Goal: Task Accomplishment & Management: Use online tool/utility

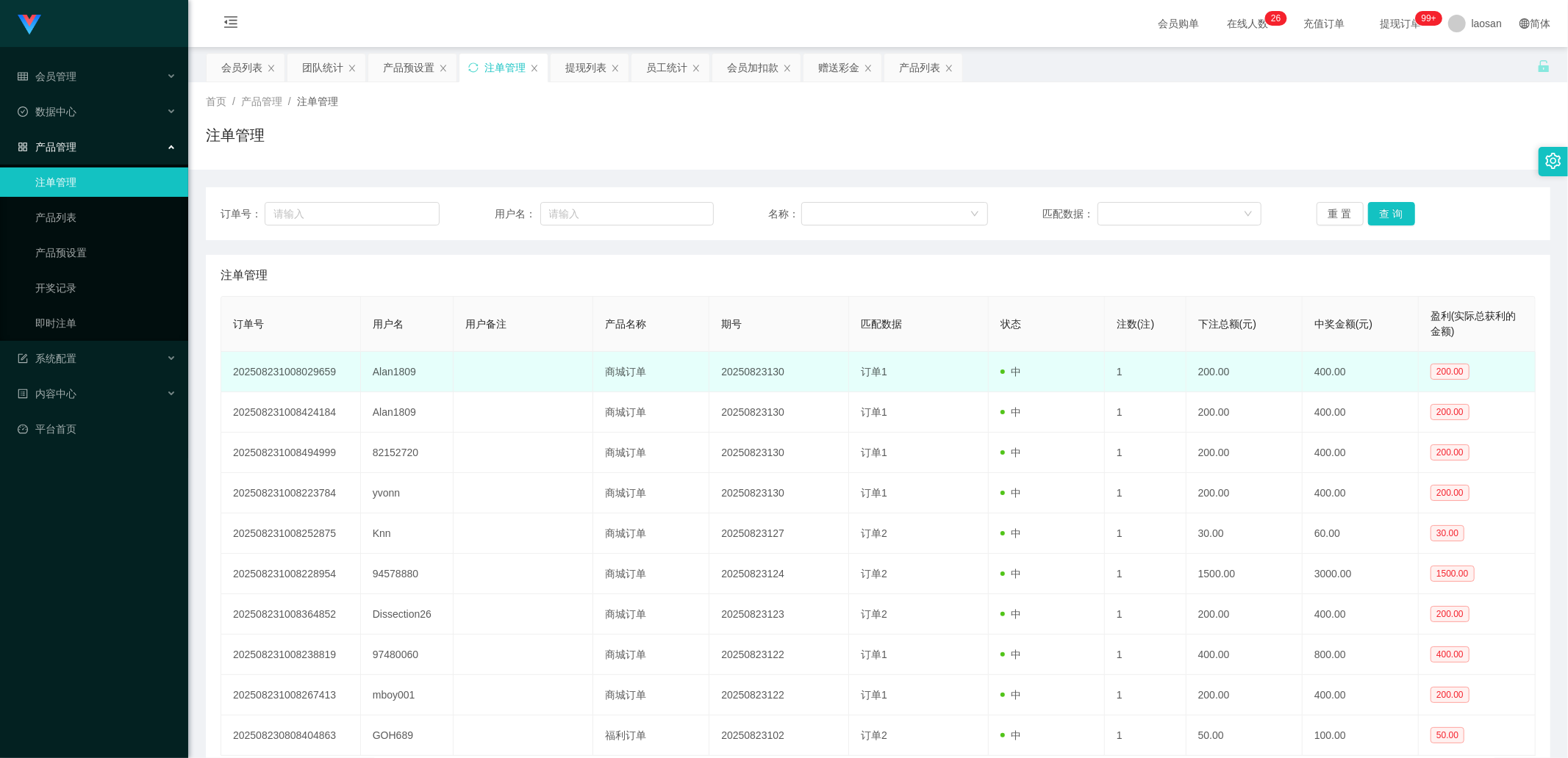
click at [408, 256] on td "Alan1809" at bounding box center [408, 372] width 94 height 41
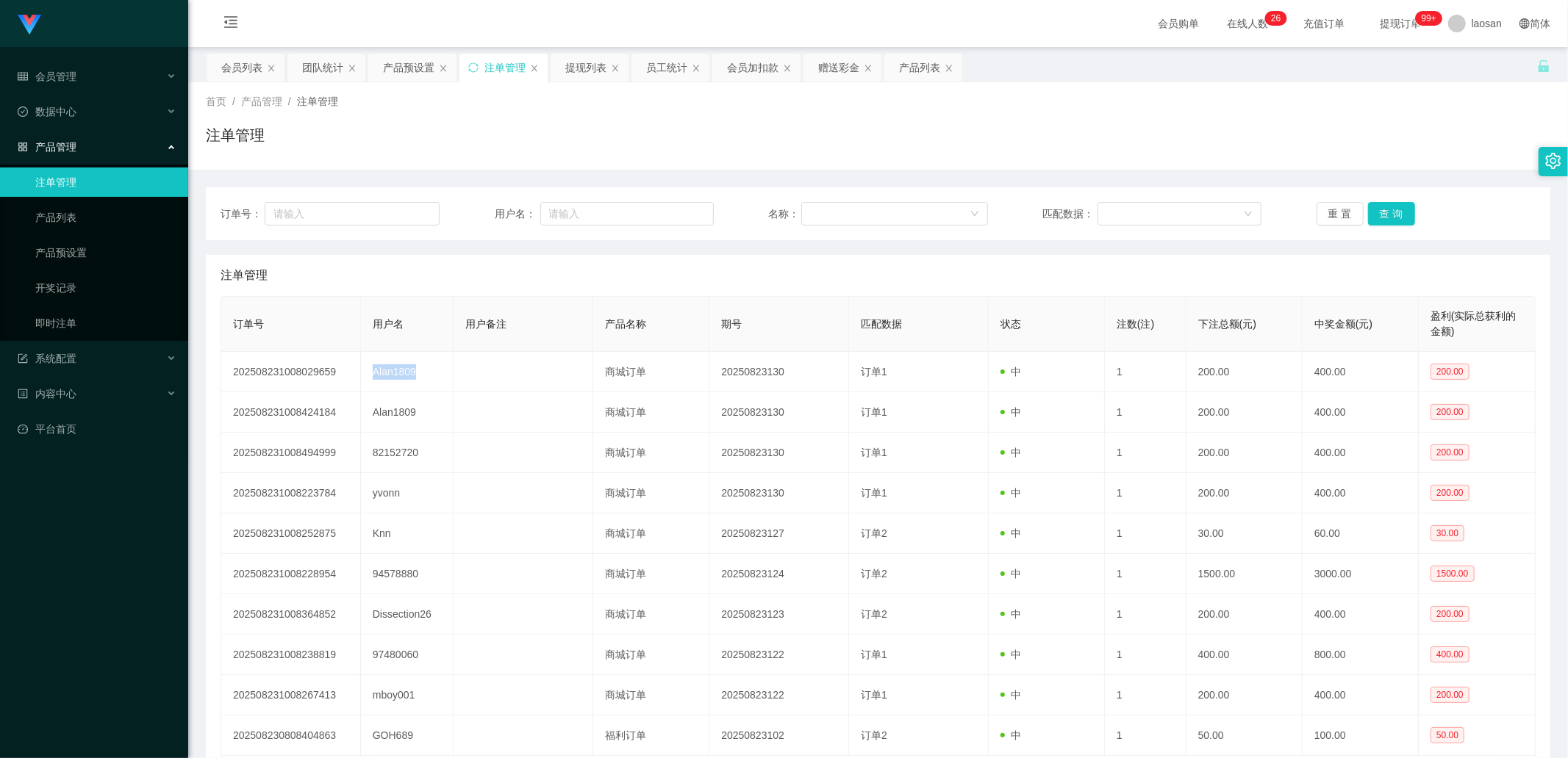
copy td "Alan1809"
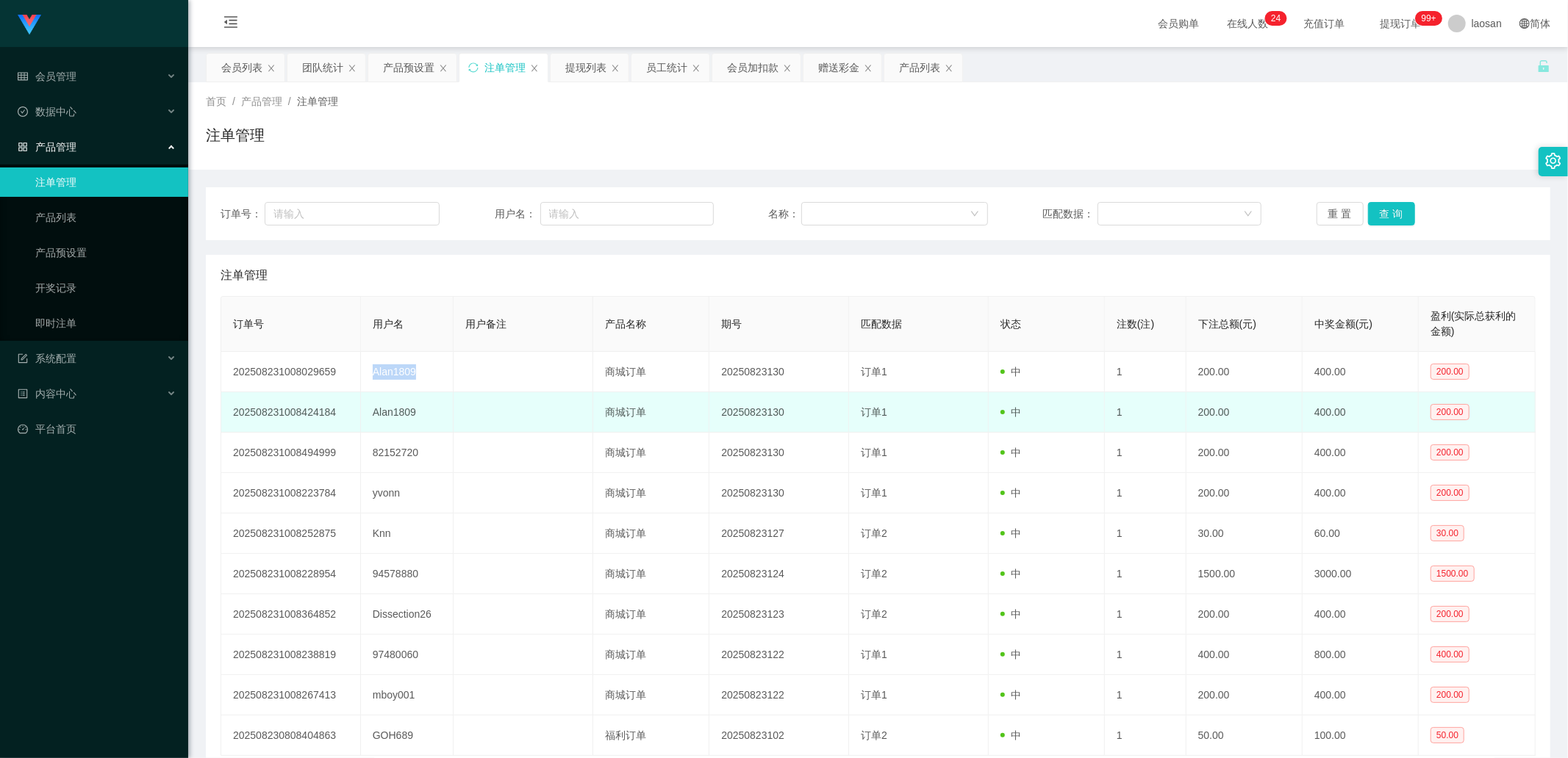
click at [379, 256] on td "Alan1809" at bounding box center [408, 413] width 94 height 41
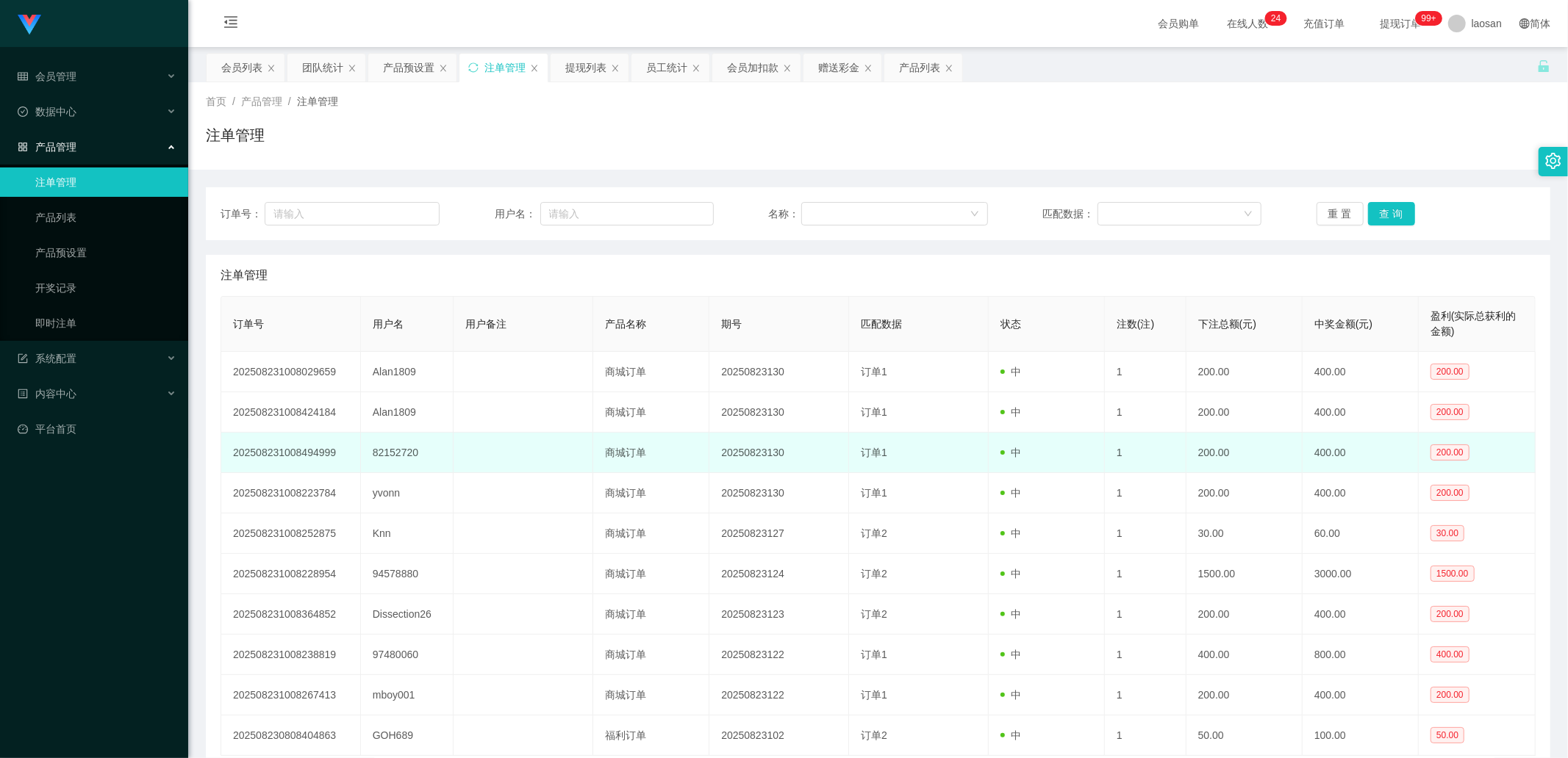
click at [392, 256] on td "82152720" at bounding box center [408, 453] width 94 height 41
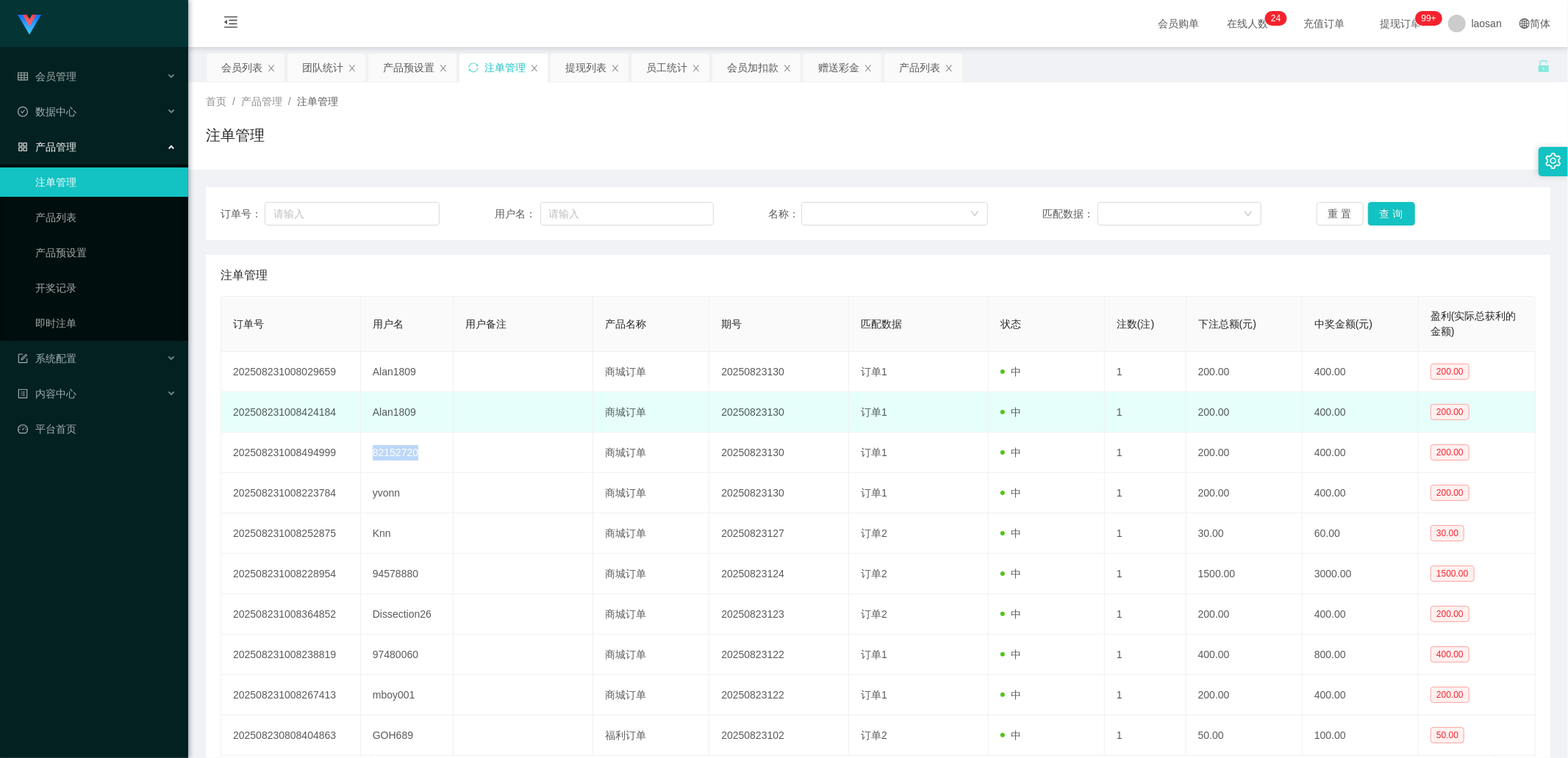
copy td "82152720"
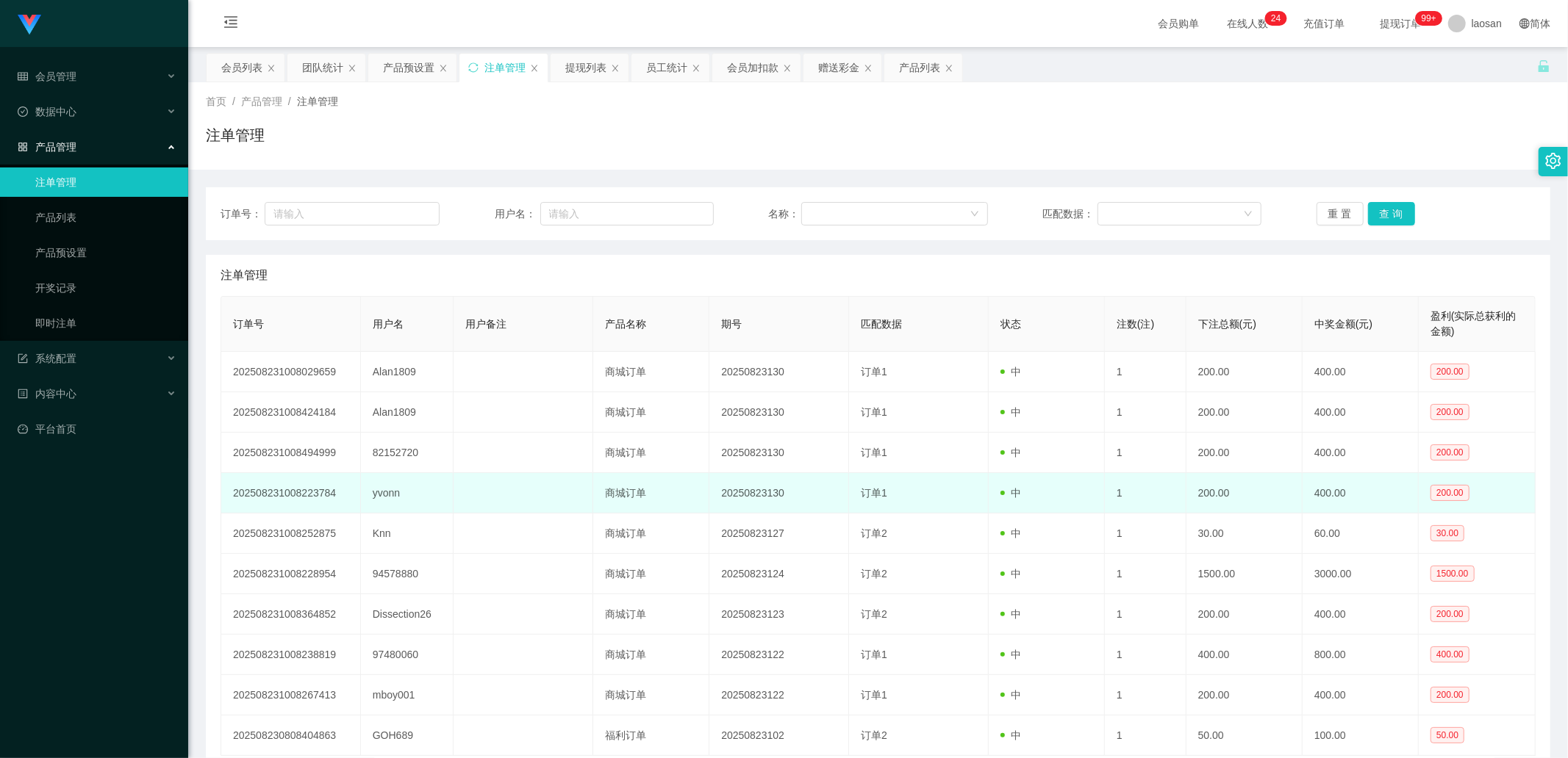
click at [386, 256] on td "yvonn" at bounding box center [408, 493] width 94 height 41
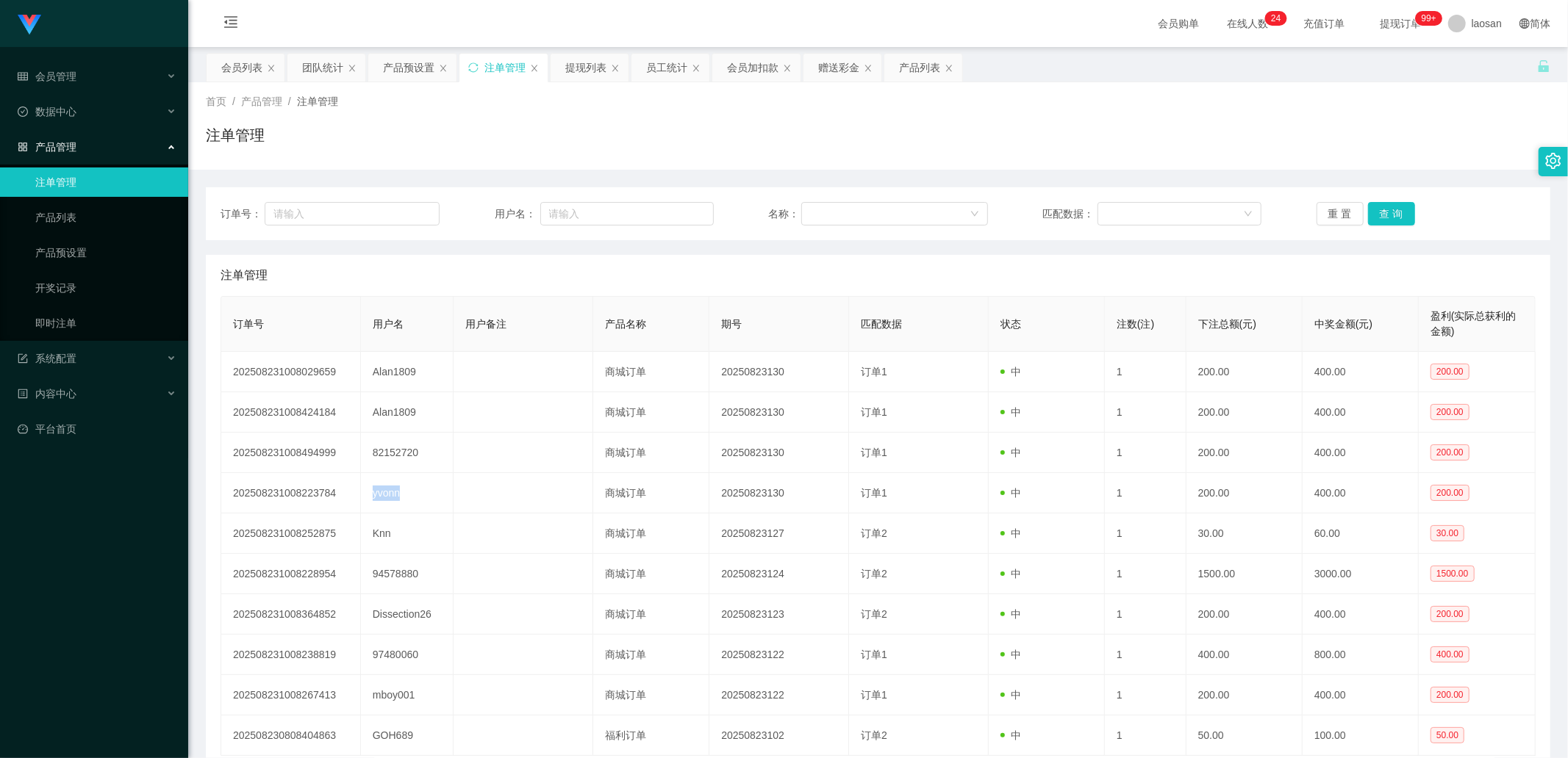
copy td "yvonn"
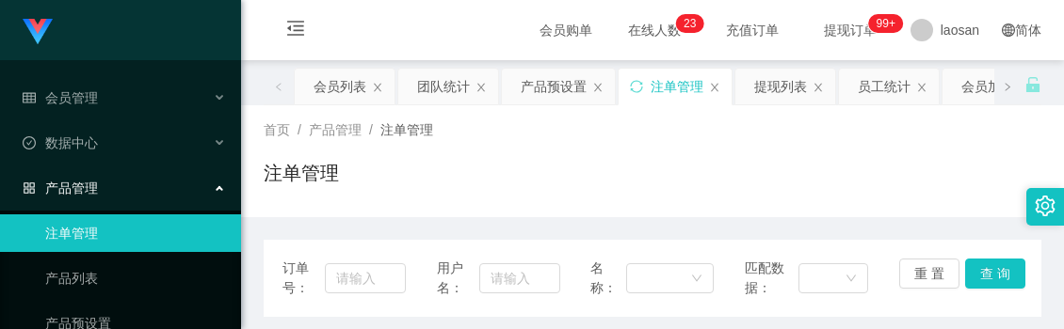
click at [570, 138] on div "首页 / 产品管理 / 注单管理 /" at bounding box center [652, 130] width 777 height 20
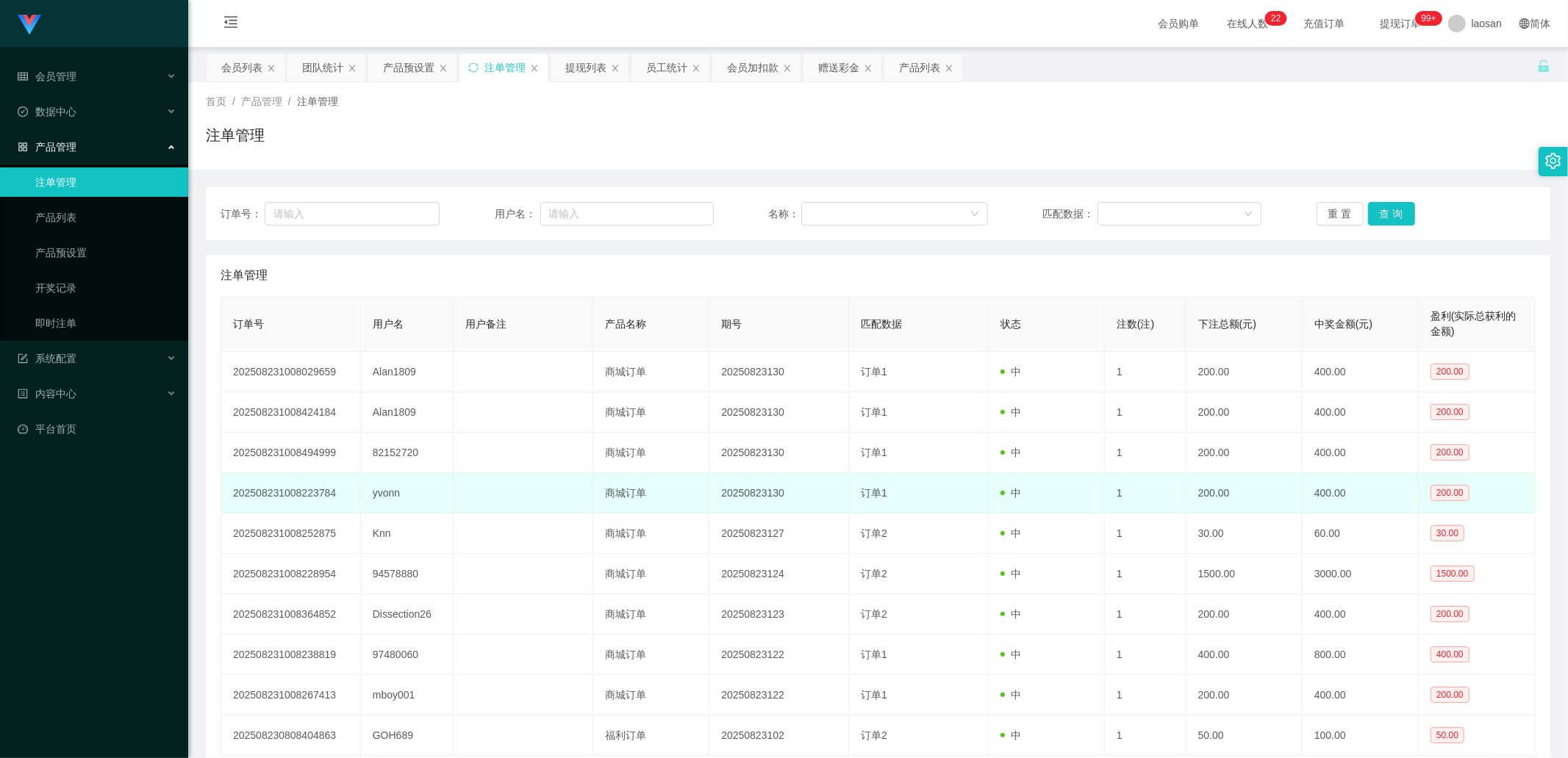
click at [388, 256] on td "yvonn" at bounding box center [408, 493] width 94 height 41
drag, startPoint x: 388, startPoint y: 490, endPoint x: 400, endPoint y: 476, distance: 18.4
click at [388, 256] on td "yvonn" at bounding box center [408, 493] width 94 height 41
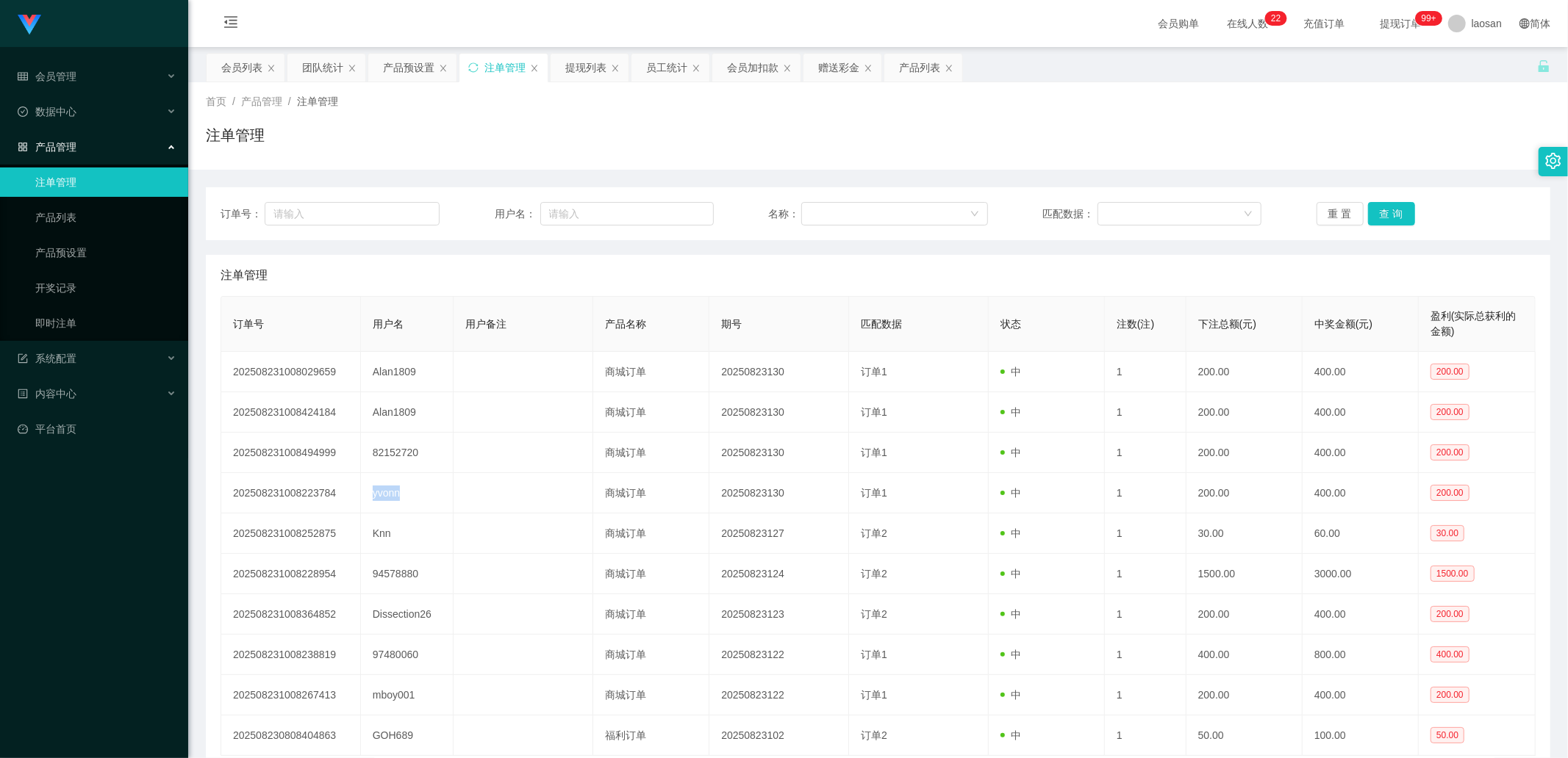
copy td "yvonn"
click at [821, 74] on div "赠送彩金" at bounding box center [839, 68] width 41 height 28
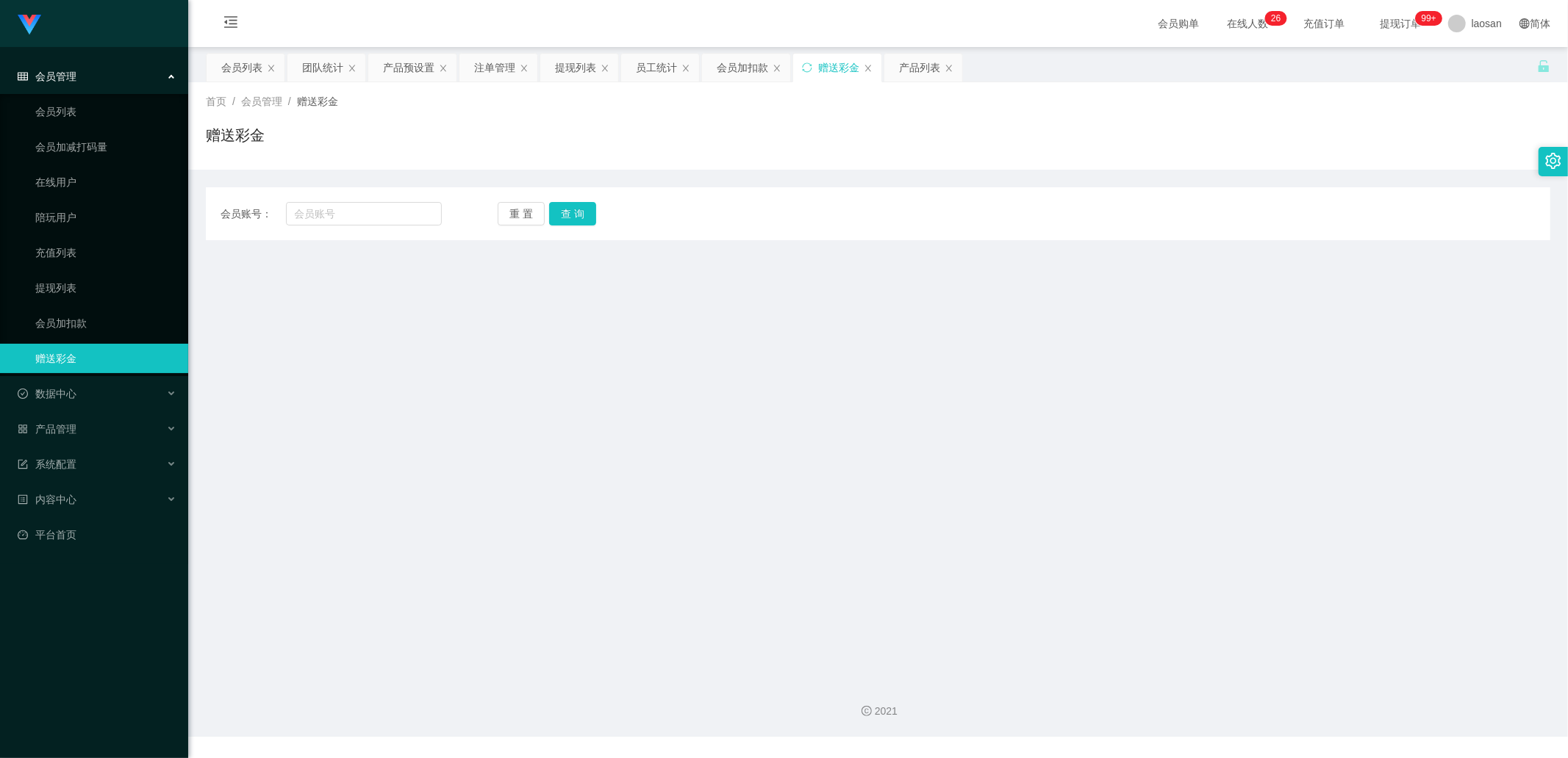
click at [386, 194] on div "会员账号： 重 置 查 询 会员账号 会员姓名 账号余额 操作类型 彩金加款 彩金扣款 金额 确 定" at bounding box center [878, 214] width 1345 height 53
click at [382, 204] on input "text" at bounding box center [364, 214] width 156 height 23
paste input "yvonn"
type input "yvonn"
click at [585, 213] on button "查 询" at bounding box center [572, 214] width 47 height 23
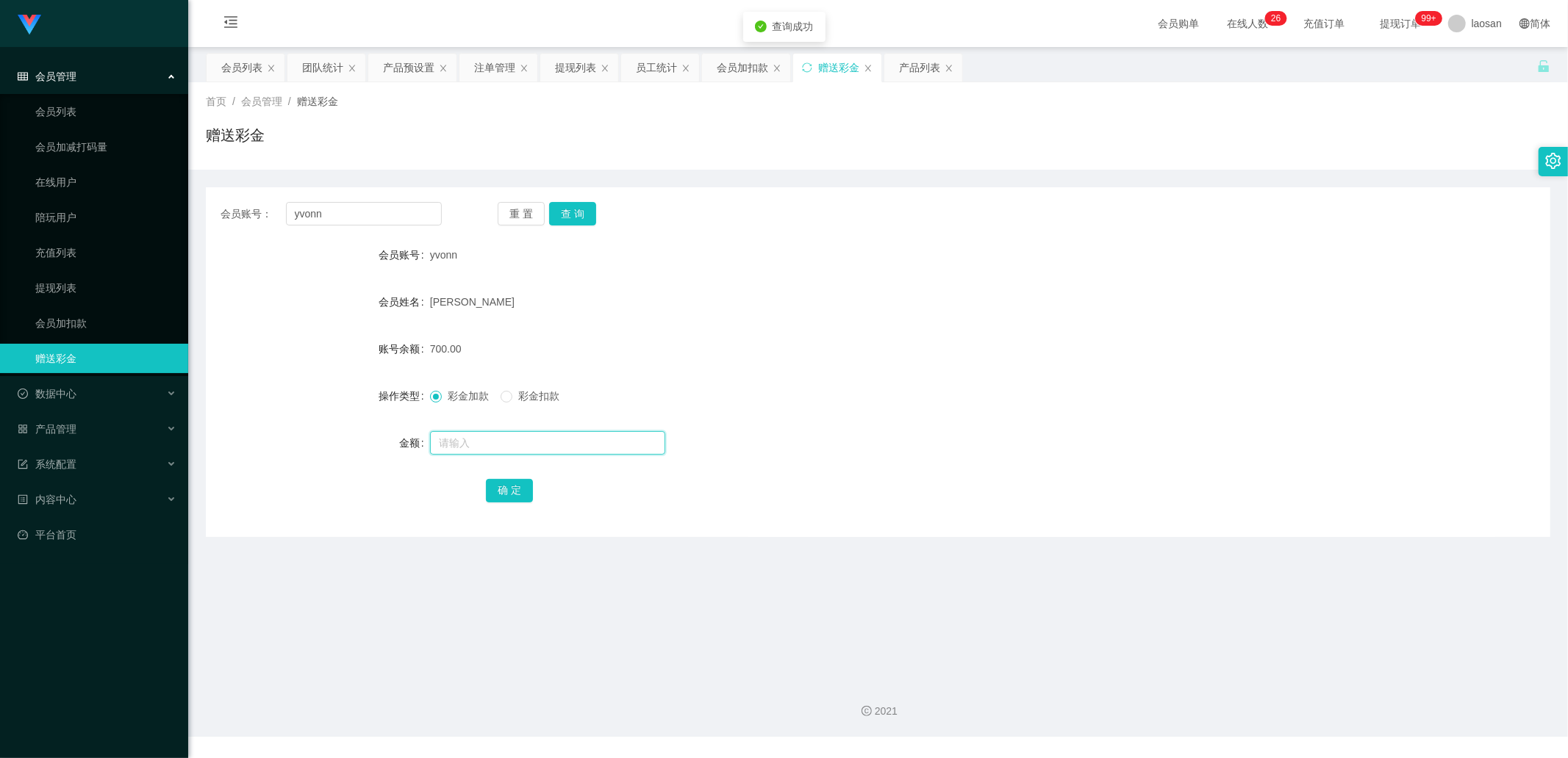
click at [467, 256] on input "text" at bounding box center [547, 443] width 235 height 23
type input "1800"
click at [494, 256] on button "确 定" at bounding box center [509, 491] width 47 height 23
click at [532, 256] on main "关闭左侧 关闭右侧 关闭其它 刷新页面 会员列表 团队统计 产品预设置 注单管理 提现列表 员工统计 会员加扣款 赠送彩金 产品列表 首页 / 会员管理 / …" at bounding box center [878, 358] width 1380 height 621
